Goal: Task Accomplishment & Management: Use online tool/utility

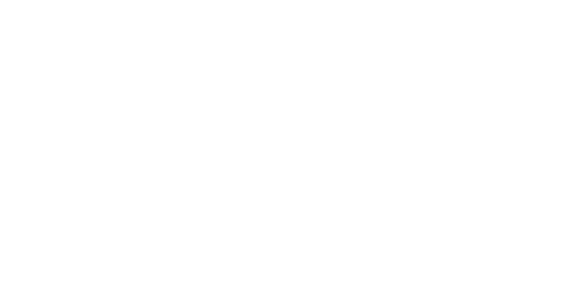
select select "percentage"
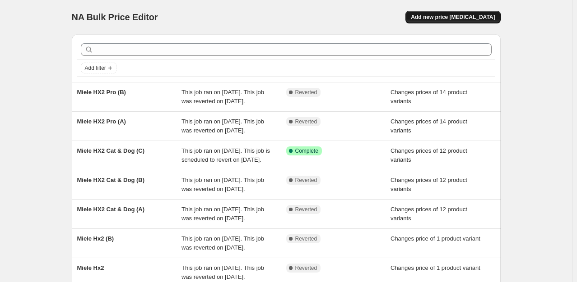
click at [439, 16] on span "Add new price change job" at bounding box center [453, 17] width 84 height 7
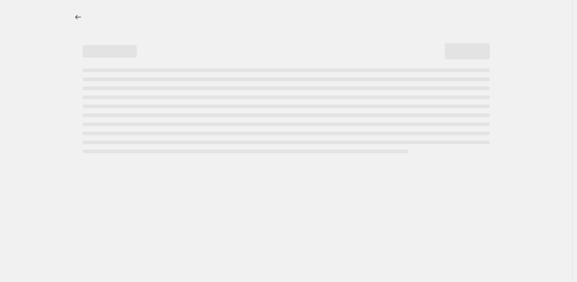
select select "percentage"
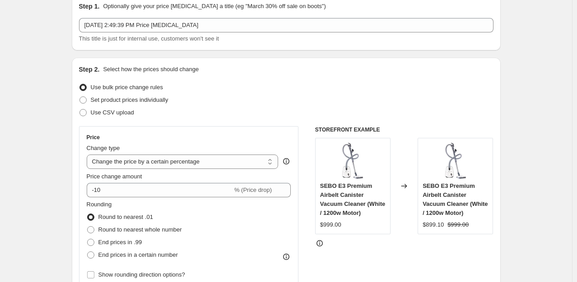
scroll to position [45, 0]
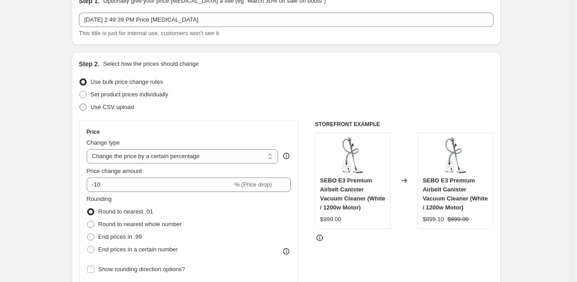
click at [121, 108] on span "Use CSV upload" at bounding box center [112, 107] width 43 height 7
click at [80, 104] on input "Use CSV upload" at bounding box center [79, 104] width 0 height 0
radio input "true"
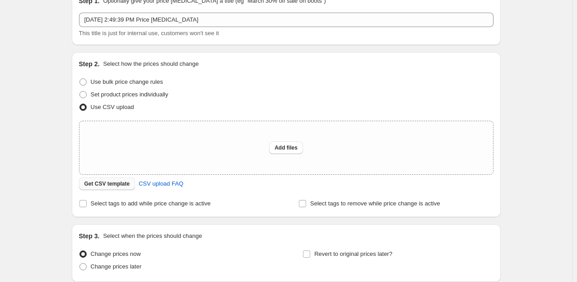
click at [114, 185] on span "Get CSV template" at bounding box center [107, 183] width 46 height 7
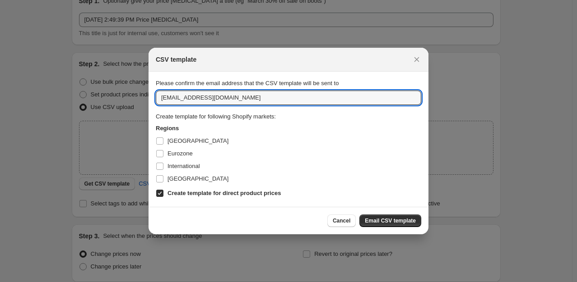
drag, startPoint x: 231, startPoint y: 98, endPoint x: 124, endPoint y: 83, distance: 108.9
type input "karim.lahbach@gmail.com"
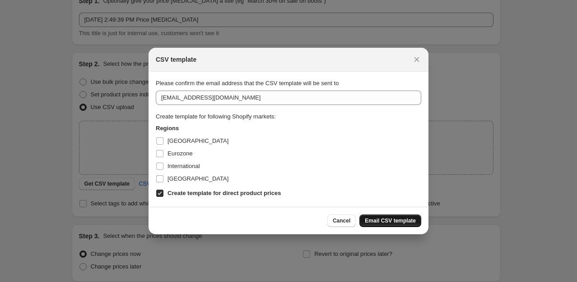
click at [399, 215] on button "Email CSV template" at bounding box center [390, 221] width 62 height 13
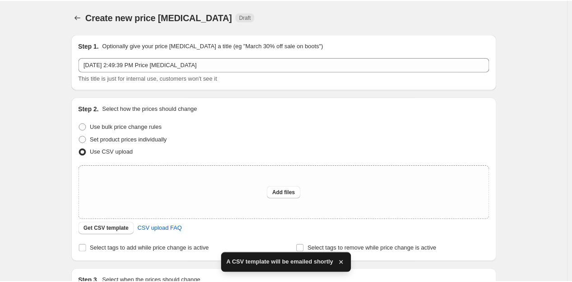
scroll to position [45, 0]
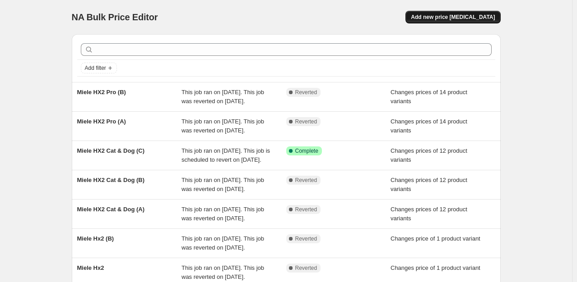
click at [455, 20] on span "Add new price change job" at bounding box center [453, 17] width 84 height 7
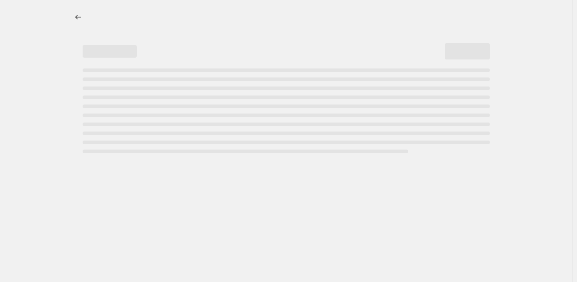
select select "percentage"
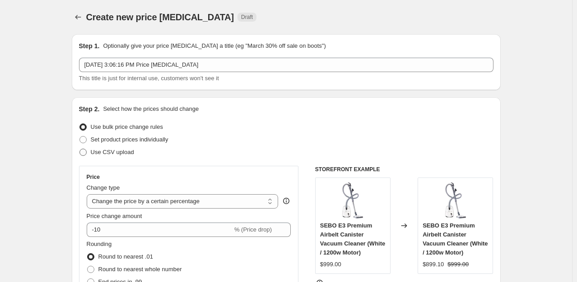
click at [117, 150] on span "Use CSV upload" at bounding box center [112, 152] width 43 height 7
click at [80, 149] on input "Use CSV upload" at bounding box center [79, 149] width 0 height 0
radio input "true"
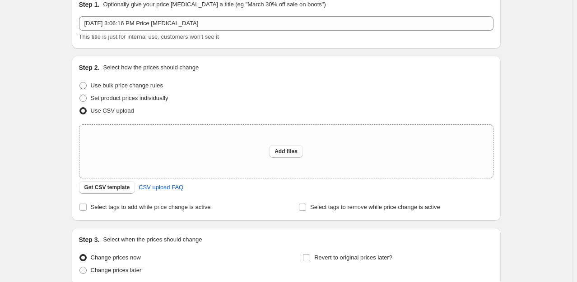
scroll to position [45, 0]
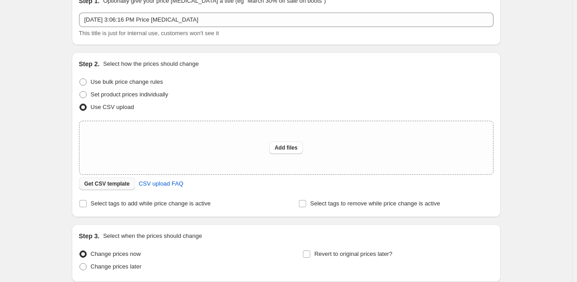
click at [126, 184] on span "Get CSV template" at bounding box center [107, 183] width 46 height 7
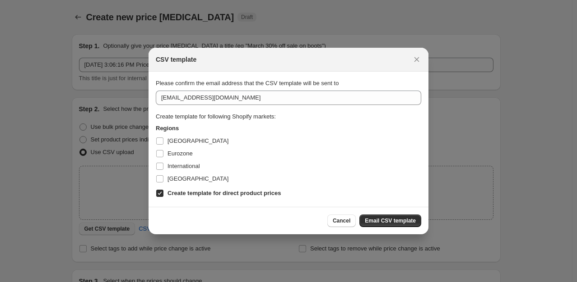
scroll to position [0, 0]
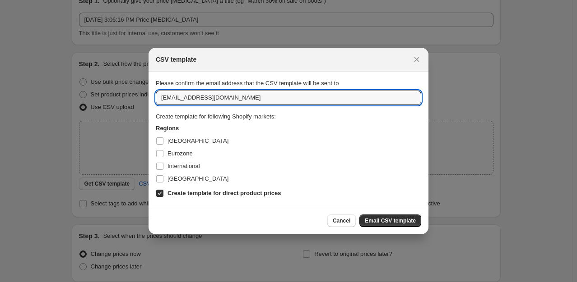
drag, startPoint x: 243, startPoint y: 99, endPoint x: 128, endPoint y: 97, distance: 114.6
type input "karim.lahbach@gmail.com"
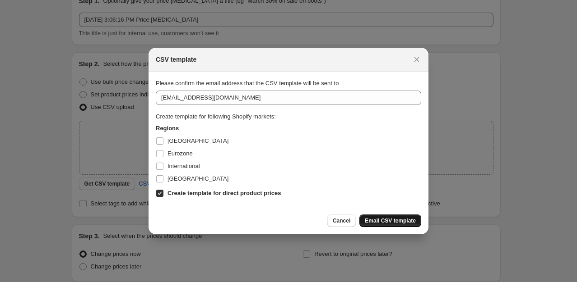
click at [376, 217] on button "Email CSV template" at bounding box center [390, 221] width 62 height 13
